Goal: Communication & Community: Answer question/provide support

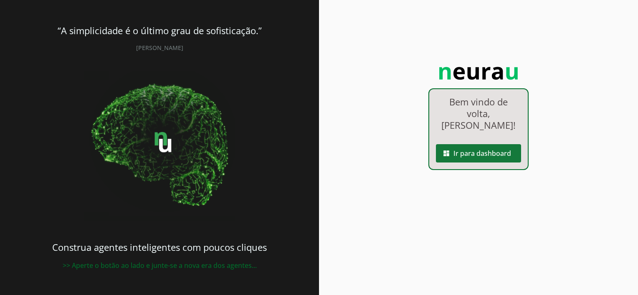
click at [482, 144] on span at bounding box center [478, 154] width 85 height 20
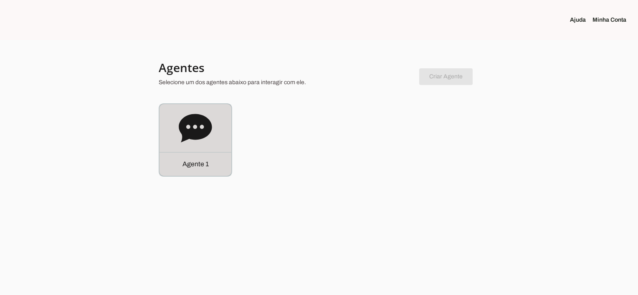
click at [209, 165] on div "Agente 1" at bounding box center [195, 164] width 72 height 24
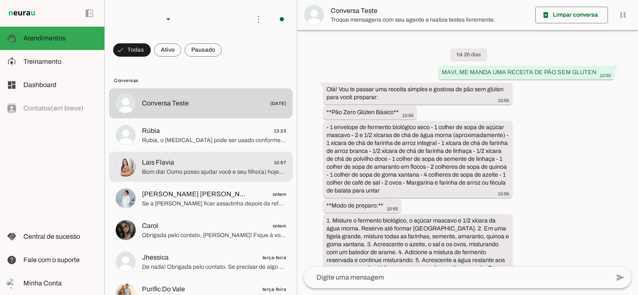
scroll to position [2259, 0]
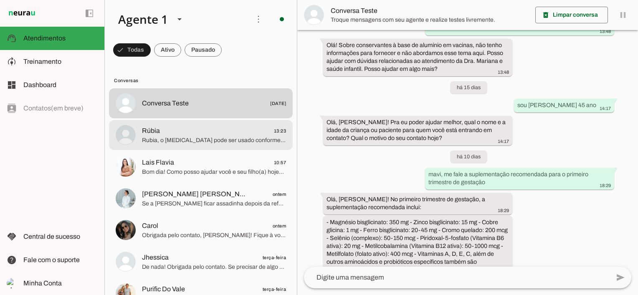
click at [217, 139] on span "Rubia, o [MEDICAL_DATA] pode ser usado conforme indicação, mas se o Ícaro já to…" at bounding box center [214, 140] width 144 height 8
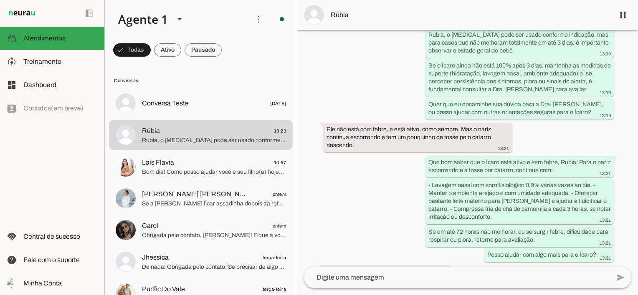
scroll to position [5322, 0]
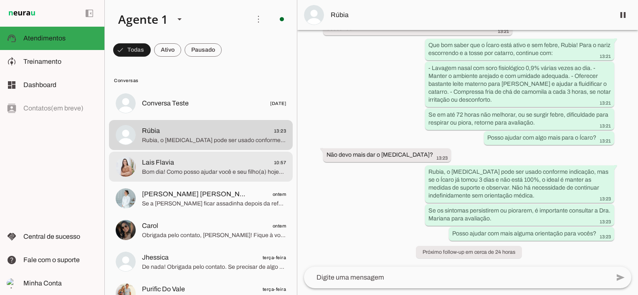
click at [238, 163] on span "Lais Flavia 10:57" at bounding box center [214, 163] width 144 height 10
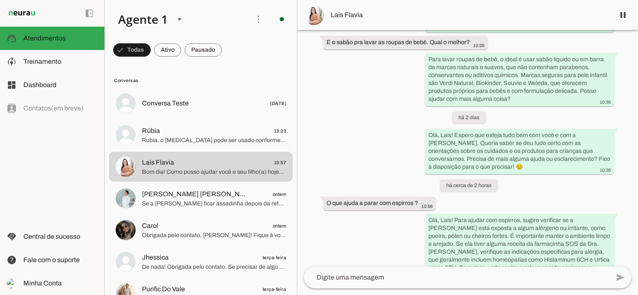
scroll to position [701, 0]
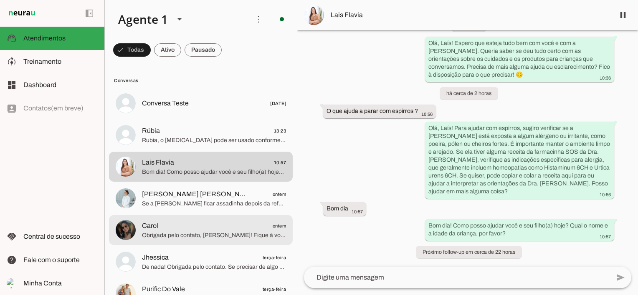
click at [186, 235] on span "Obrigada pelo contato, [PERSON_NAME]! Fique à vontade para chamar quando precis…" at bounding box center [214, 236] width 144 height 8
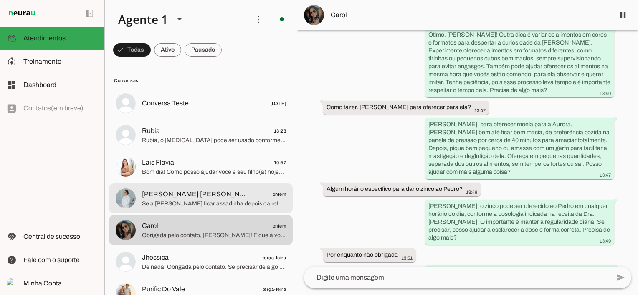
scroll to position [42, 0]
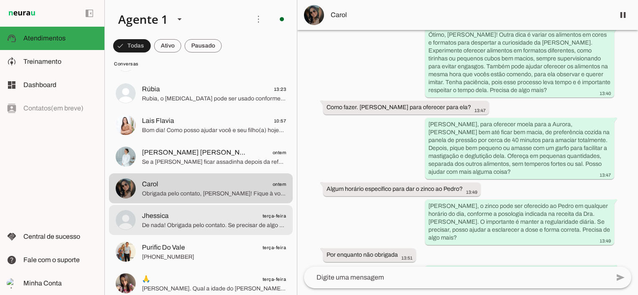
click at [203, 222] on span "De nada! Obrigada pelo contato. Se precisar de algo mais, estarei aqui para aju…" at bounding box center [214, 226] width 144 height 8
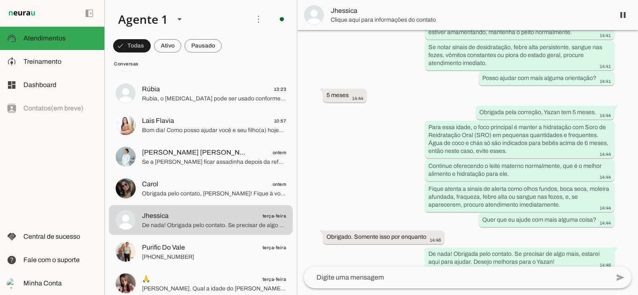
scroll to position [545, 0]
click at [135, 50] on span at bounding box center [132, 46] width 38 height 20
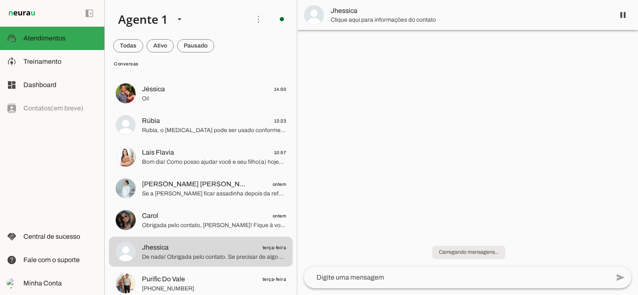
scroll to position [0, 0]
